Goal: Find specific page/section: Find specific page/section

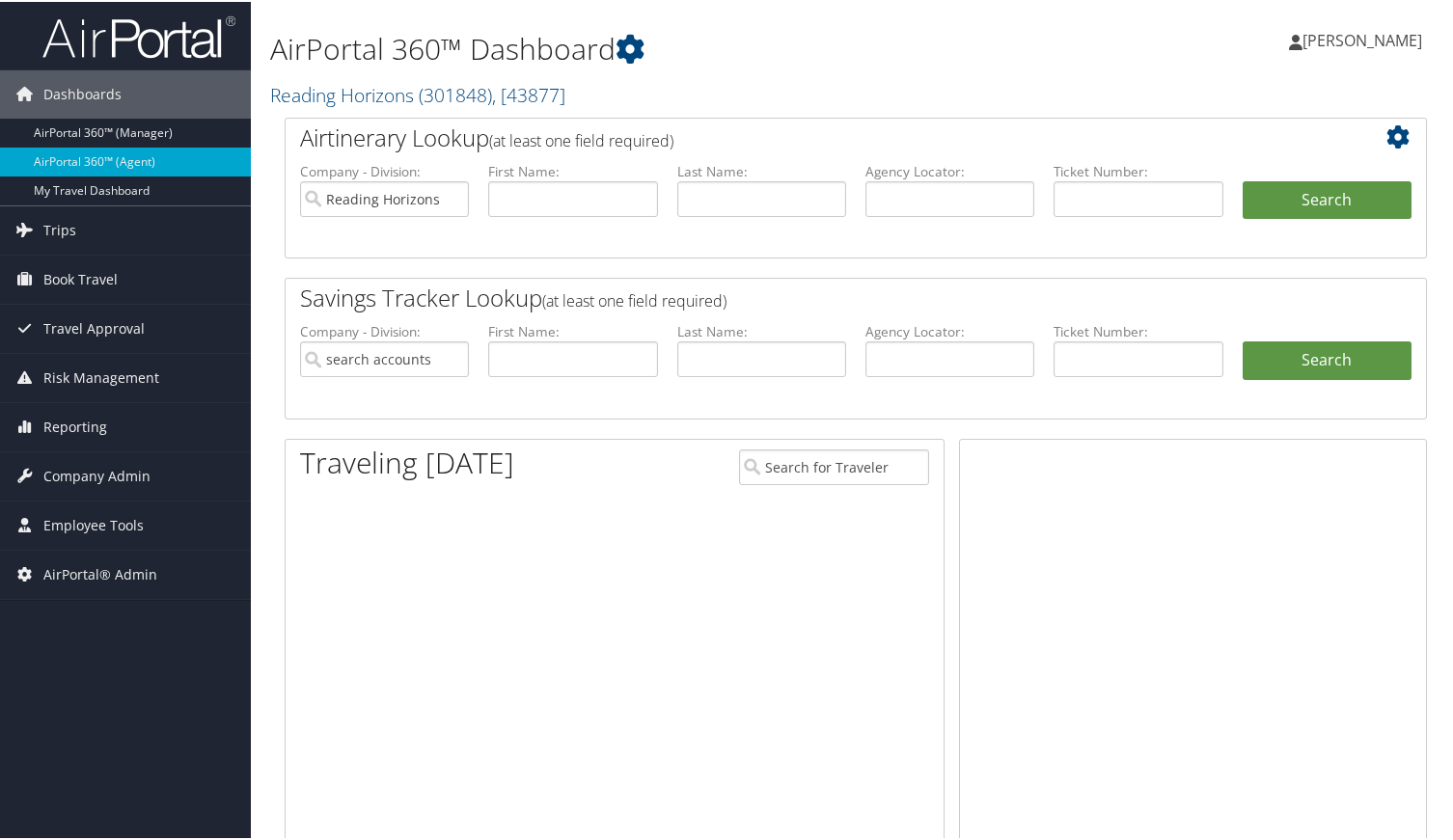
type input "Reading Horizons"
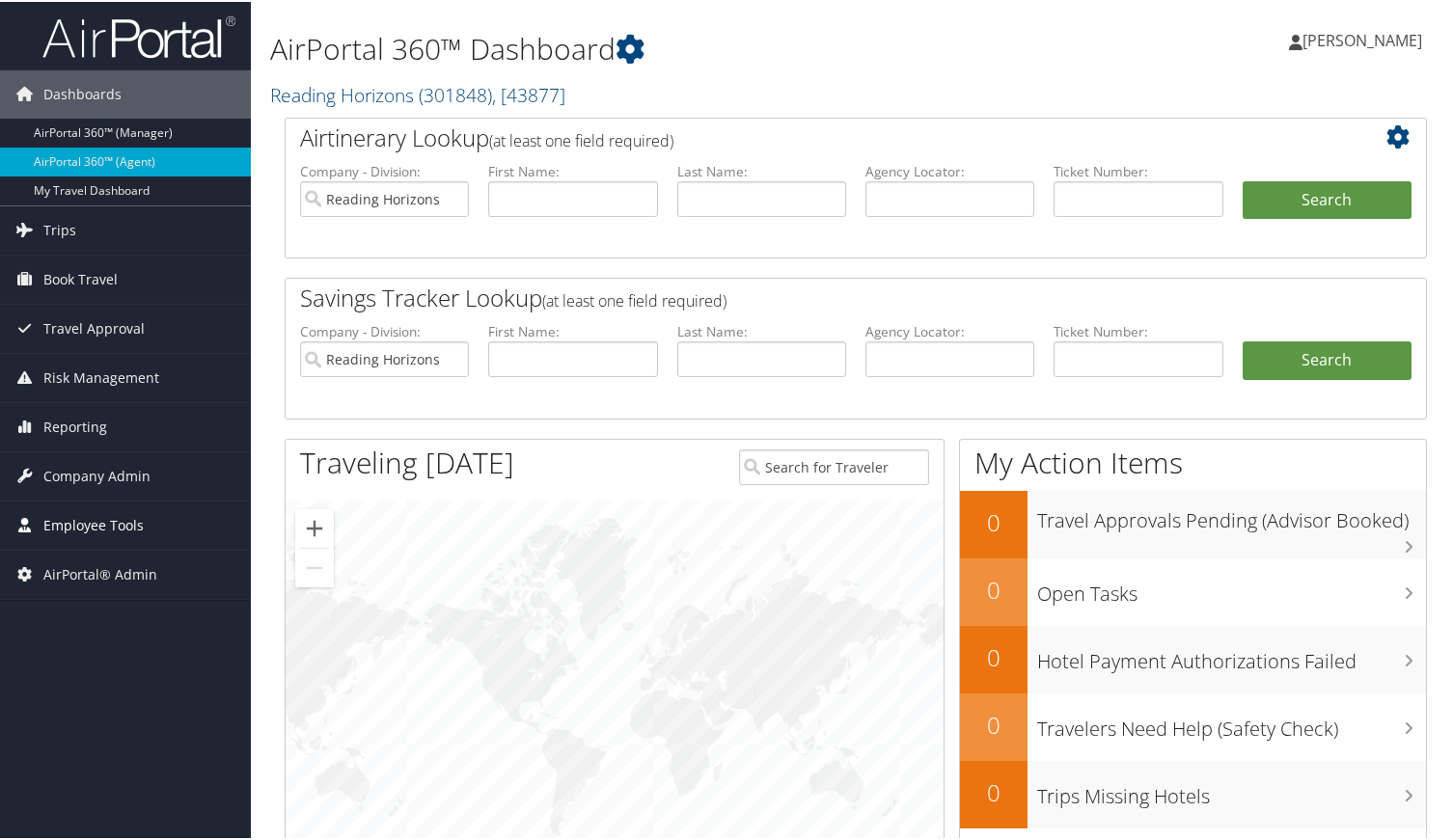
click at [108, 529] on span "Employee Tools" at bounding box center [93, 524] width 100 height 48
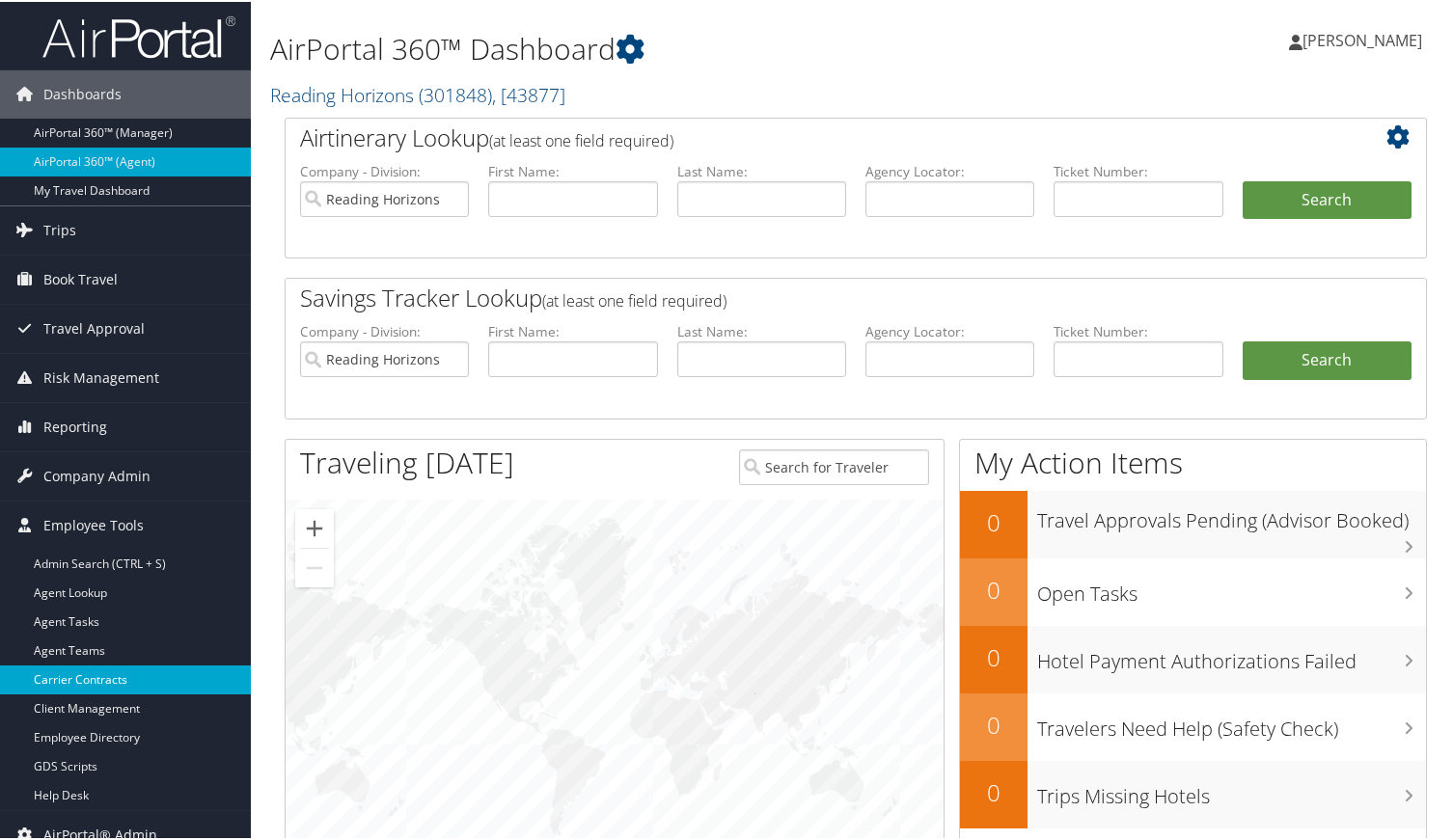
click at [103, 669] on link "Carrier Contracts" at bounding box center [125, 678] width 251 height 29
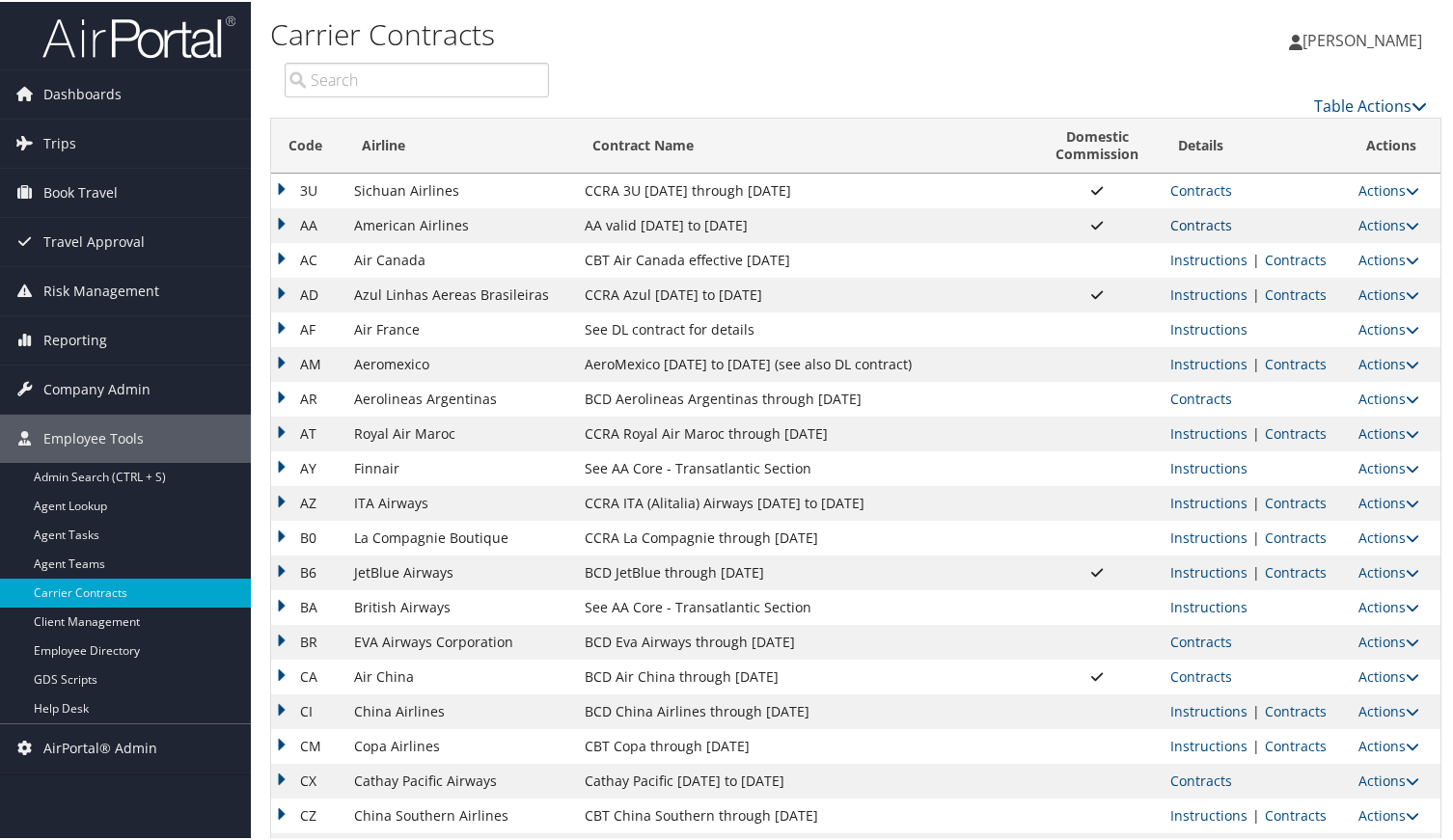
click at [1198, 228] on link "Contracts" at bounding box center [1201, 223] width 62 height 18
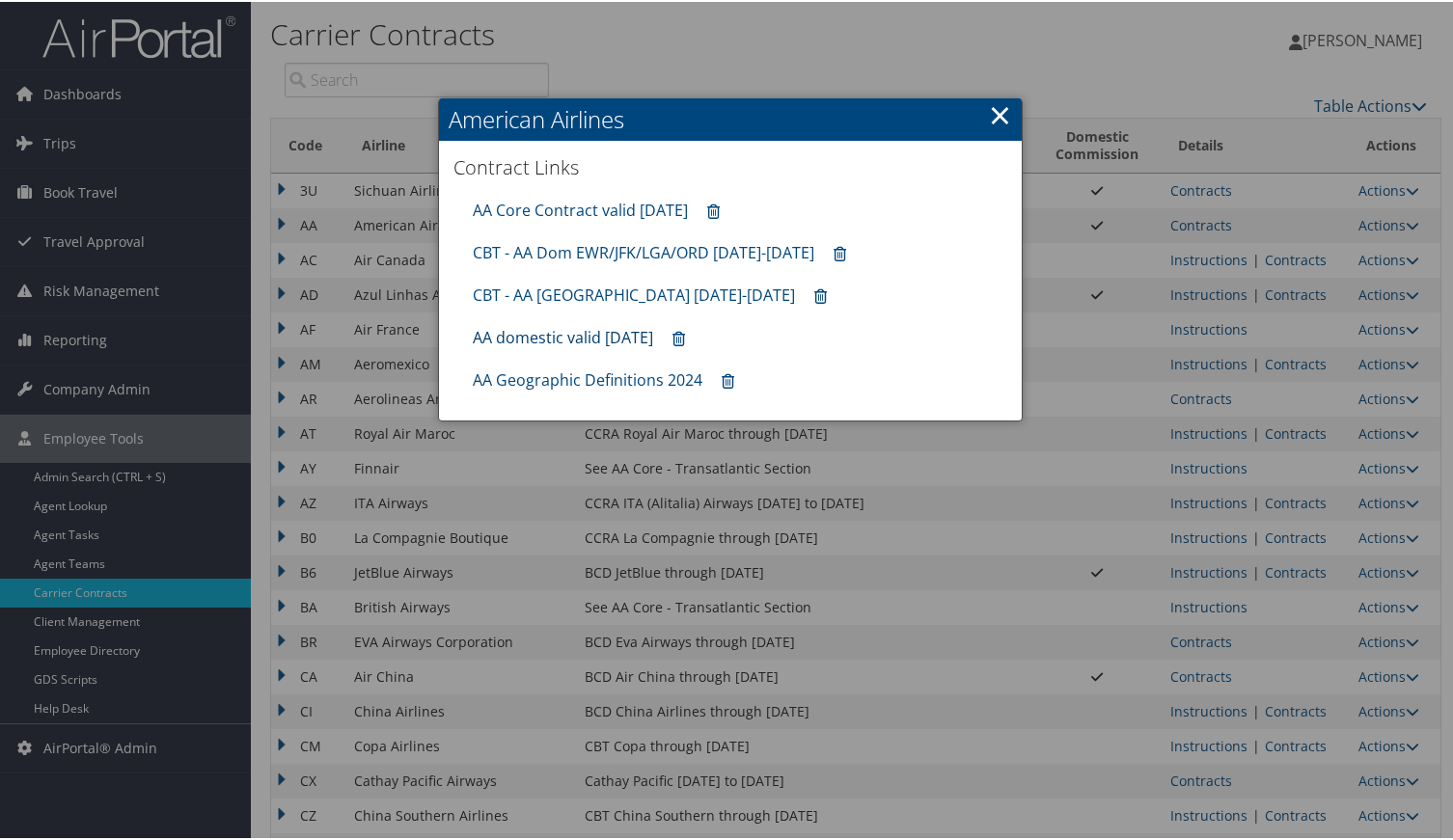
click at [562, 340] on link "AA domestic valid [DATE]" at bounding box center [563, 335] width 180 height 21
click at [606, 246] on link "CBT - AA Dom EWR/JFK/LGA/ORD [DATE]-[DATE]" at bounding box center [643, 250] width 341 height 21
